Goal: Transaction & Acquisition: Obtain resource

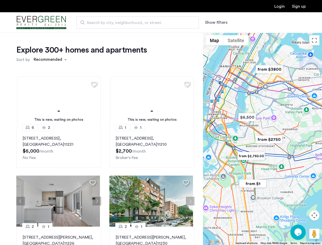
click at [216, 22] on button "Show filters" at bounding box center [216, 22] width 22 height 6
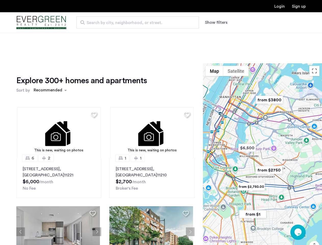
click at [50, 60] on div "Explore 300+ homes and apartments Sort by Recommended This is new, waiting on p…" at bounding box center [161, 171] width 322 height 276
click at [93, 84] on h1 "Explore 300+ homes and apartments" at bounding box center [81, 80] width 130 height 10
click at [58, 102] on div "Explore 300+ homes and apartments Sort by Recommended This is new, waiting on p…" at bounding box center [105, 175] width 178 height 200
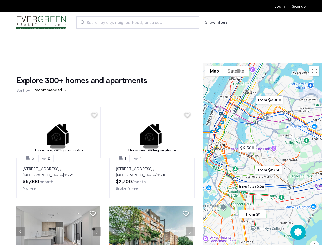
click at [58, 147] on img at bounding box center [59, 132] width 84 height 51
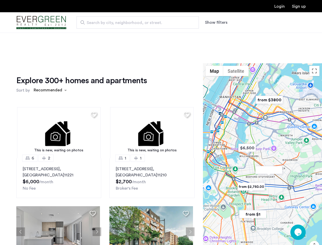
click at [184, 84] on div "Explore 300+ homes and apartments Sort by Recommended" at bounding box center [105, 84] width 178 height 19
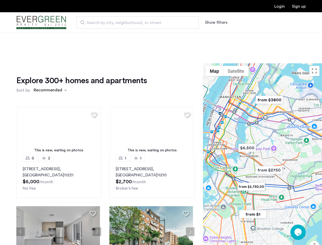
click at [150, 102] on div "Explore 300+ homes and apartments Sort by Recommended This is new, waiting on p…" at bounding box center [105, 175] width 178 height 200
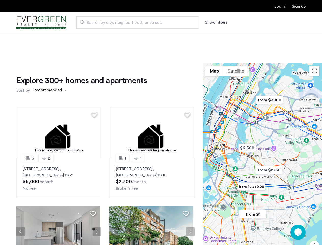
click at [150, 147] on img at bounding box center [152, 132] width 84 height 51
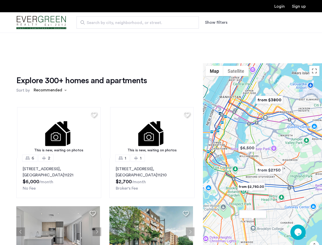
click at [21, 201] on div "This is new, waiting on photos 6 2 [STREET_ADDRESS] $6,000 /month No Fee This i…" at bounding box center [105, 189] width 186 height 173
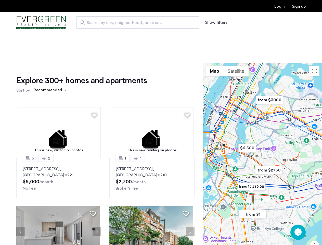
click at [93, 182] on div "[STREET_ADDRESS] $6,000 /month No Fee" at bounding box center [59, 178] width 72 height 25
